Goal: Task Accomplishment & Management: Manage account settings

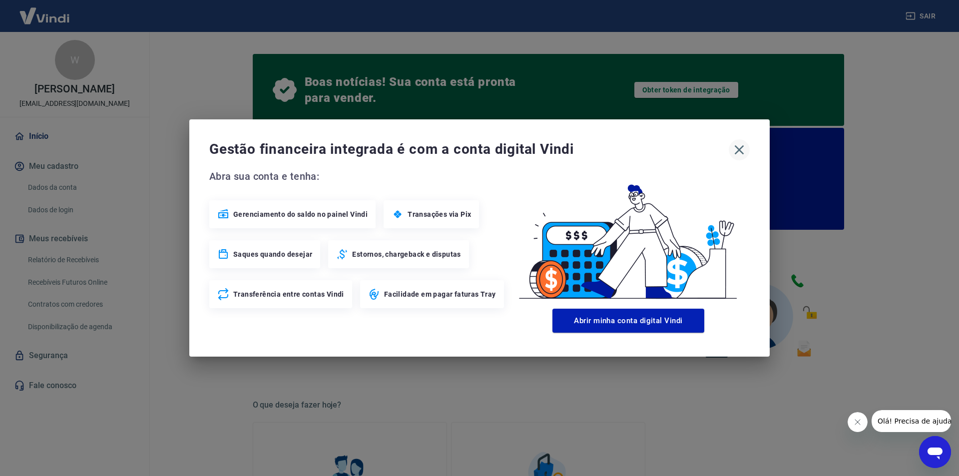
click at [739, 149] on icon "button" at bounding box center [739, 149] width 9 height 9
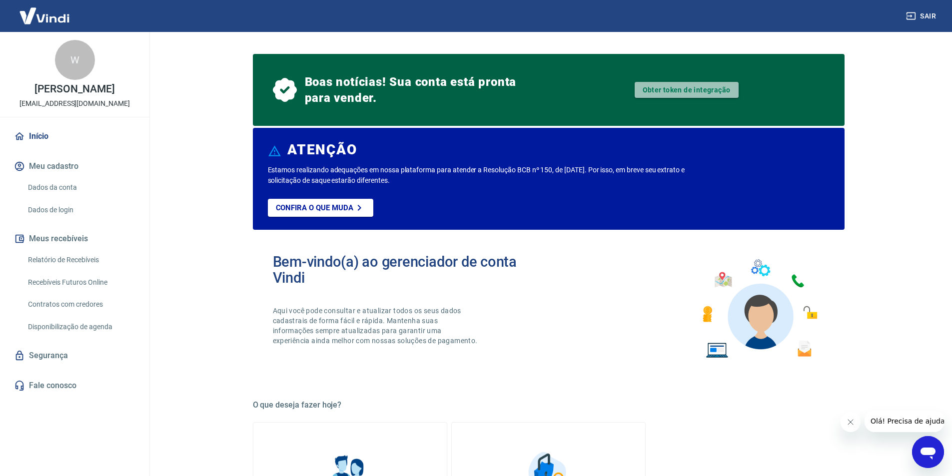
click at [686, 90] on link "Obter token de integração" at bounding box center [686, 90] width 104 height 16
click at [53, 197] on link "Dados da conta" at bounding box center [80, 187] width 113 height 20
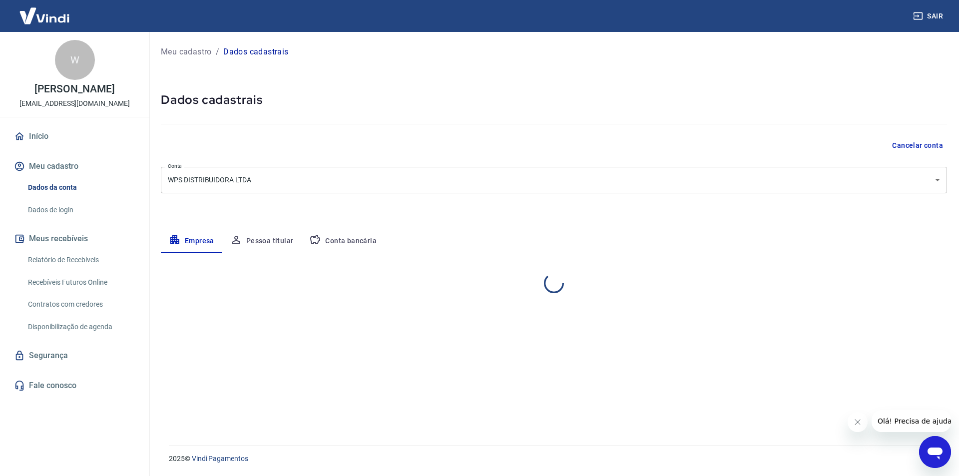
select select "PE"
select select "business"
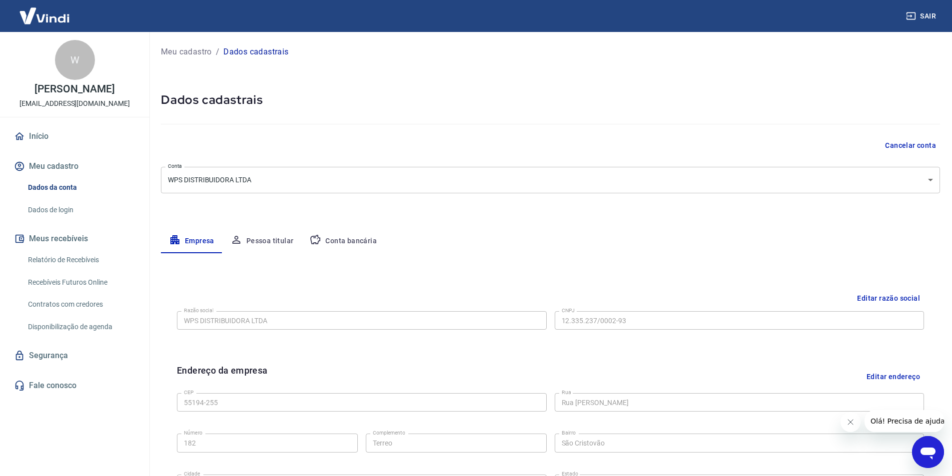
click at [344, 242] on button "Conta bancária" at bounding box center [342, 241] width 83 height 24
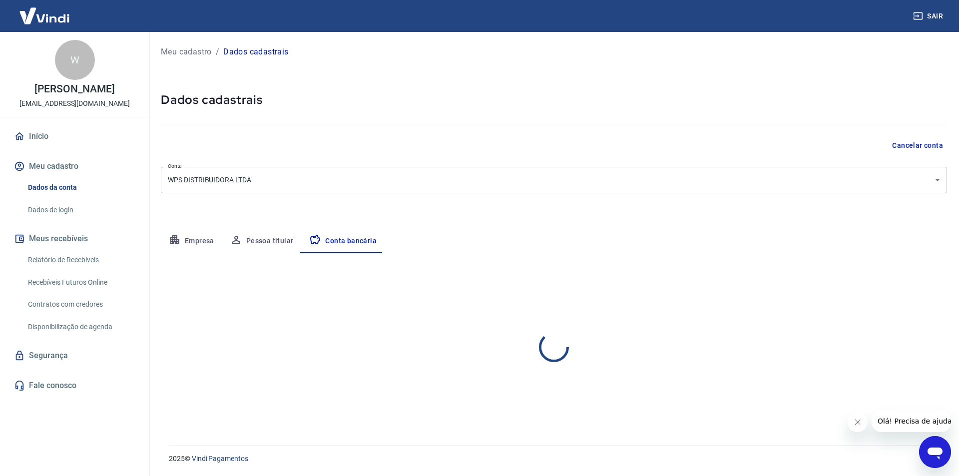
select select "1"
click at [191, 236] on button "Empresa" at bounding box center [191, 241] width 61 height 24
select select "PE"
select select "business"
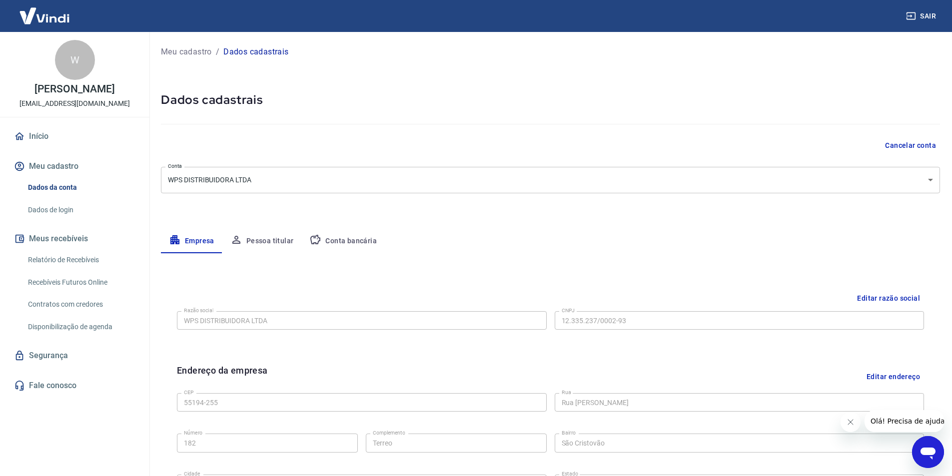
click at [50, 216] on link "Dados de login" at bounding box center [80, 210] width 113 height 20
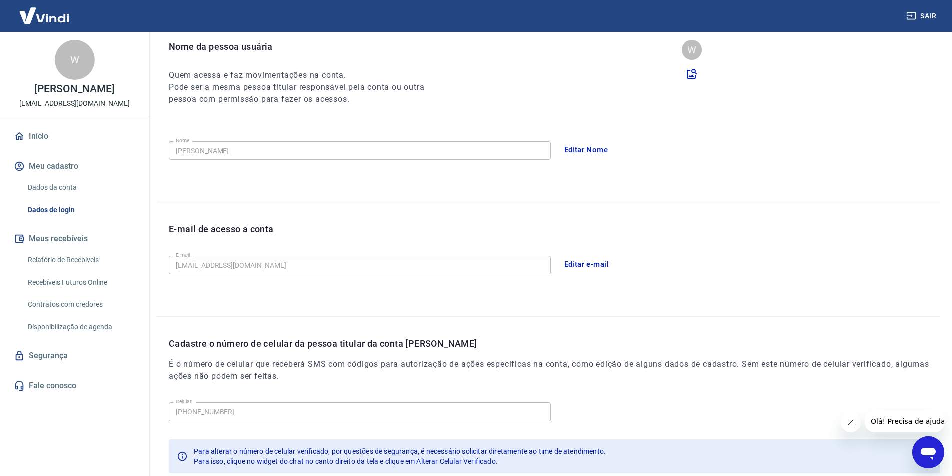
scroll to position [164, 0]
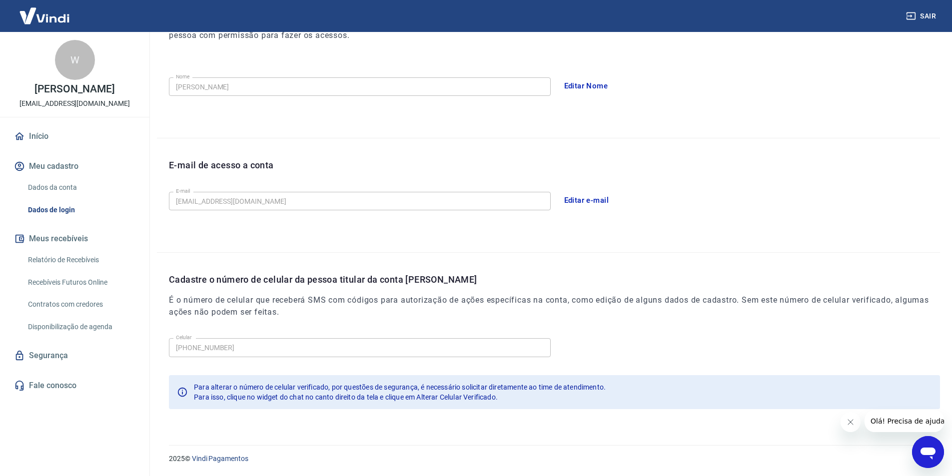
click at [70, 244] on button "Meus recebíveis" at bounding box center [74, 239] width 125 height 22
click at [64, 270] on link "Relatório de Recebíveis" at bounding box center [80, 260] width 113 height 20
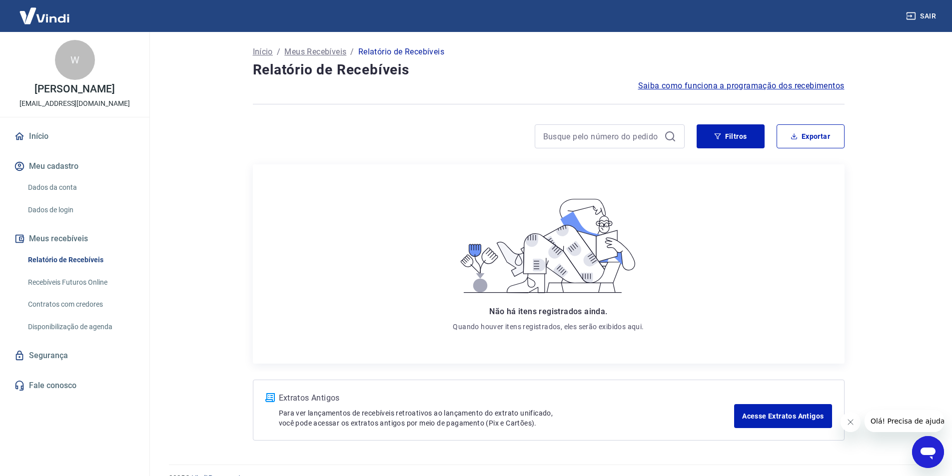
click at [48, 248] on button "Meus recebíveis" at bounding box center [74, 239] width 125 height 22
click at [70, 292] on link "Recebíveis Futuros Online" at bounding box center [80, 282] width 113 height 20
click at [928, 14] on button "Sair" at bounding box center [922, 16] width 36 height 18
